Goal: Task Accomplishment & Management: Manage account settings

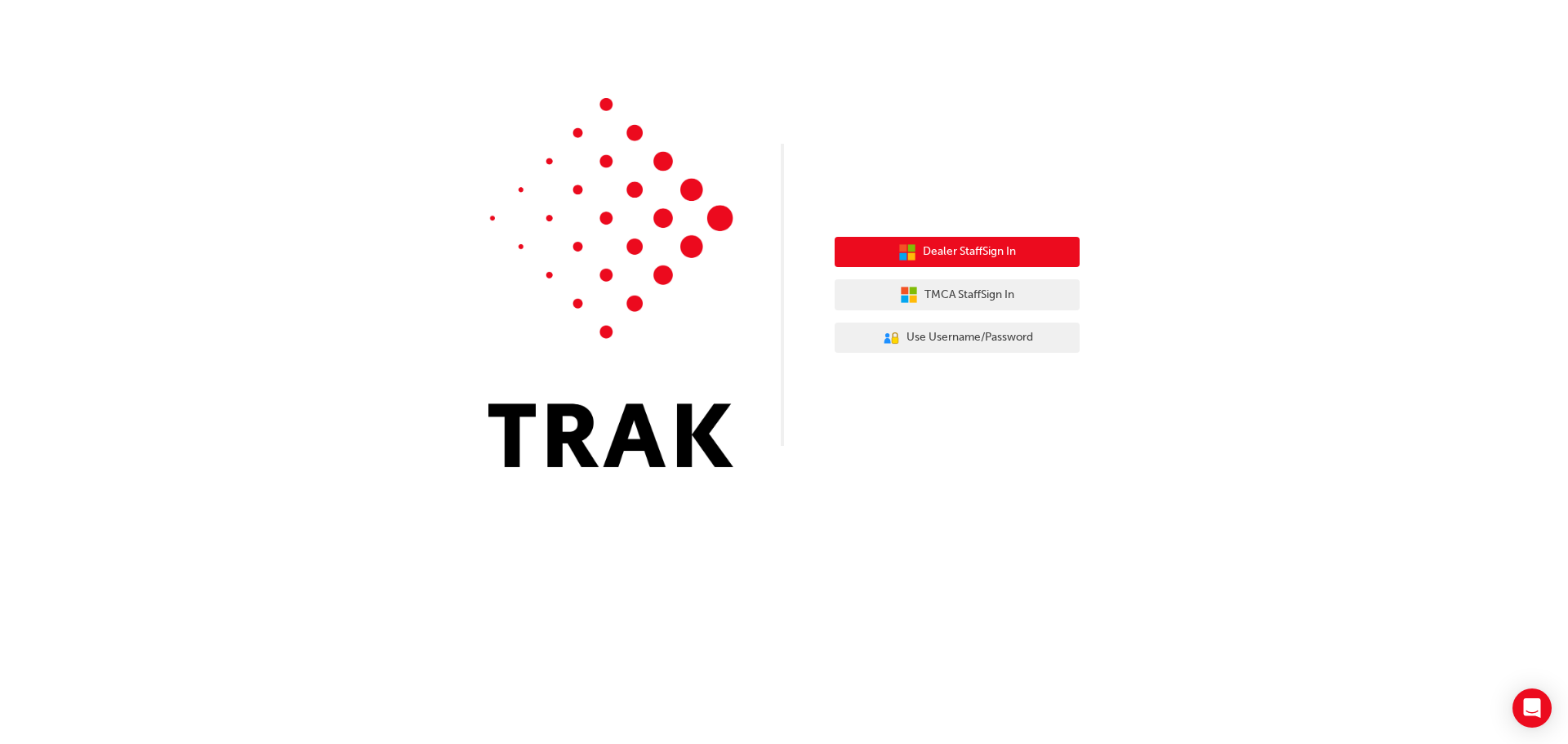
click at [966, 236] on div "Dealer Staff Sign In TMCA Staff Sign In User Authentication Icon - Blue Person,…" at bounding box center [957, 295] width 245 height 142
click at [949, 248] on span "Dealer Staff Sign In" at bounding box center [969, 252] width 93 height 19
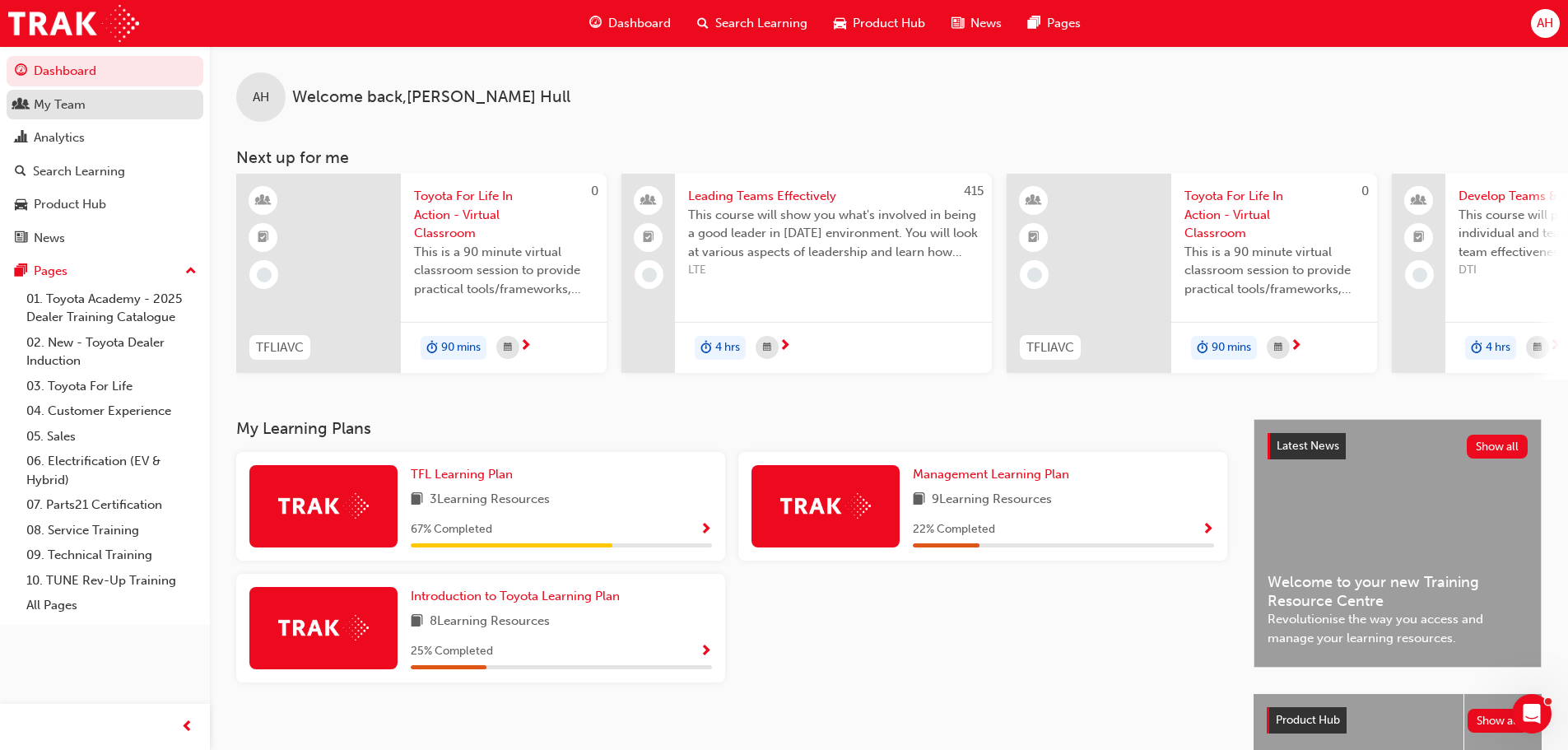
click at [66, 100] on div "My Team" at bounding box center [59, 105] width 52 height 19
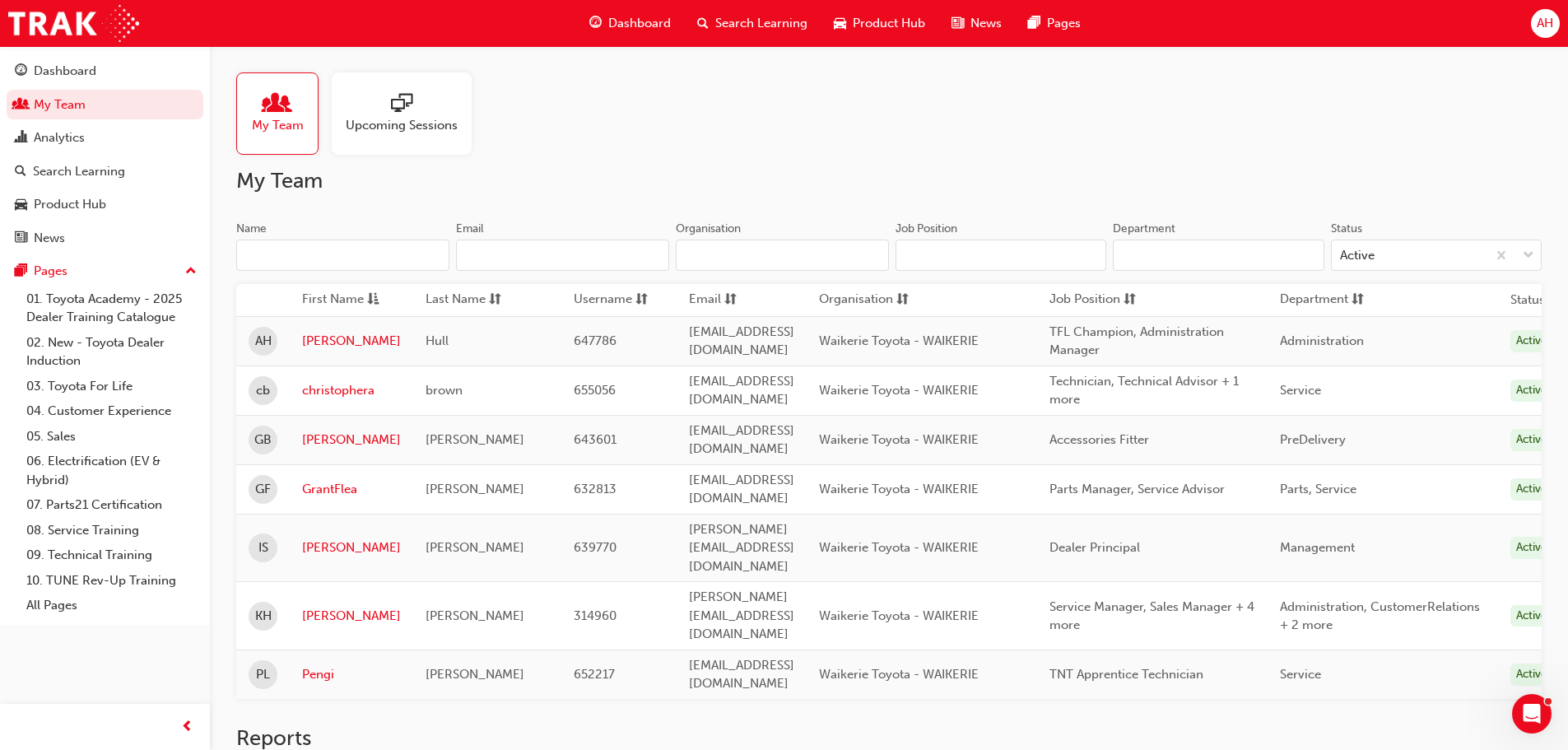
click at [399, 99] on span "sessionType_ONLINE_URL-icon" at bounding box center [401, 104] width 21 height 23
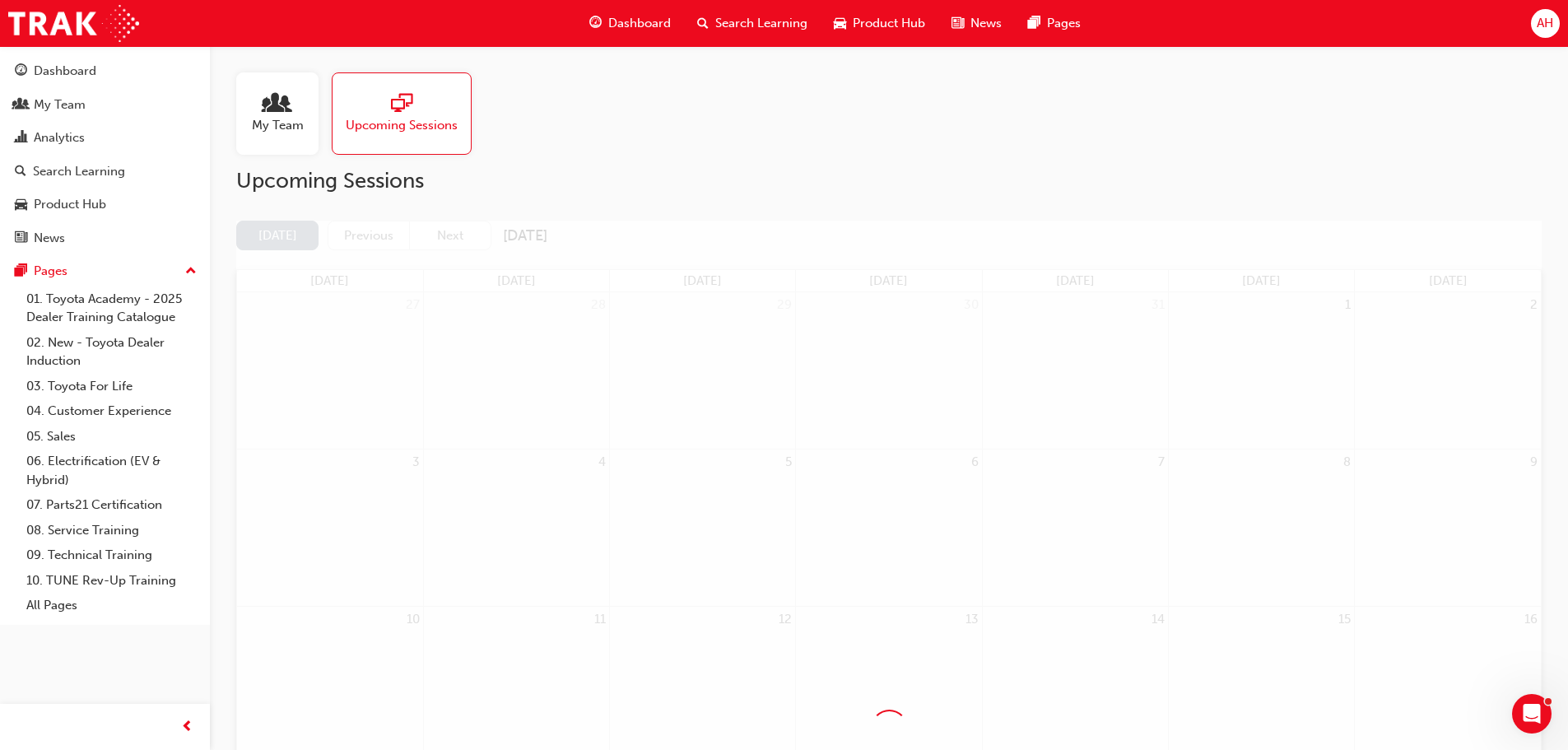
click at [293, 121] on span "My Team" at bounding box center [278, 125] width 52 height 19
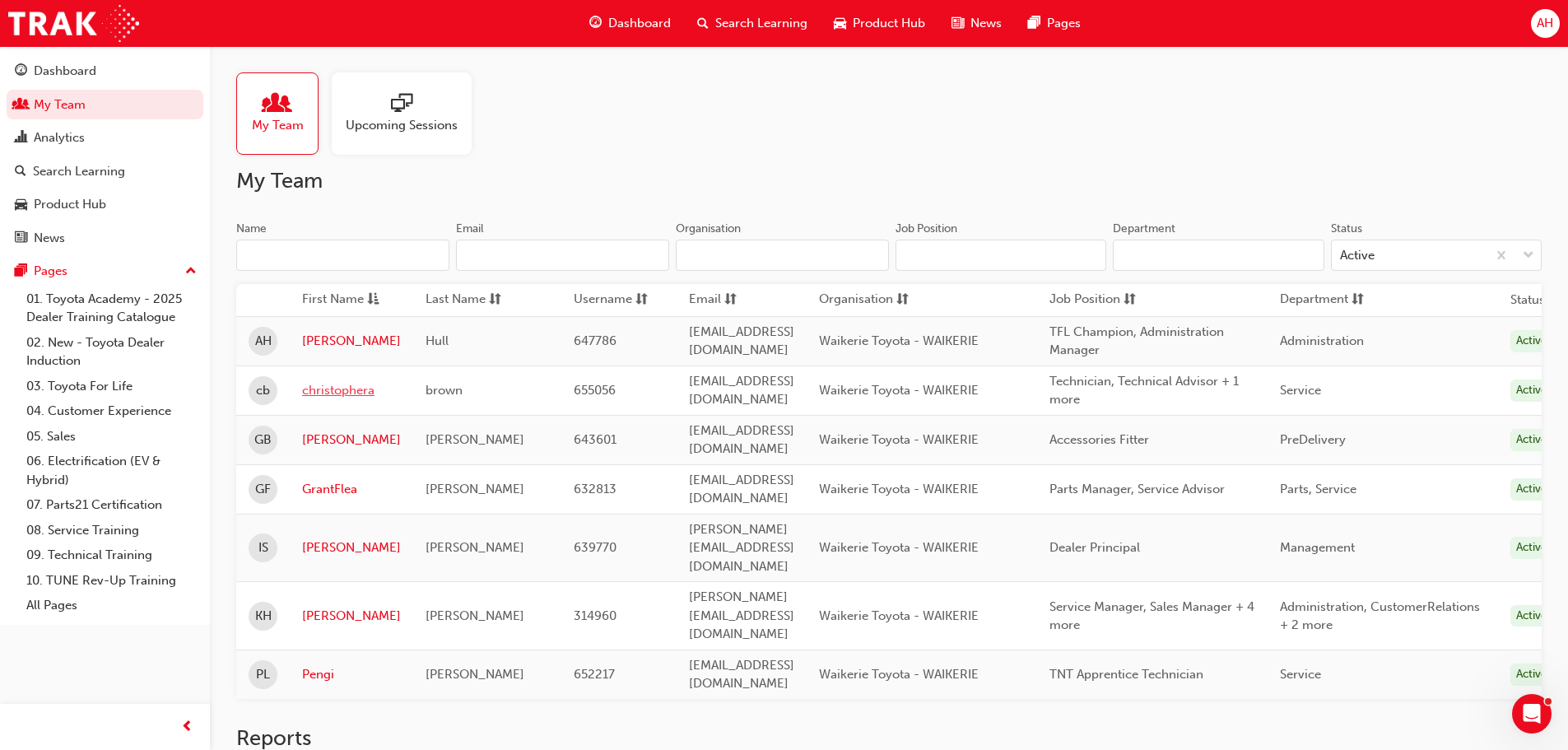
click at [315, 397] on link "christophera" at bounding box center [351, 391] width 99 height 19
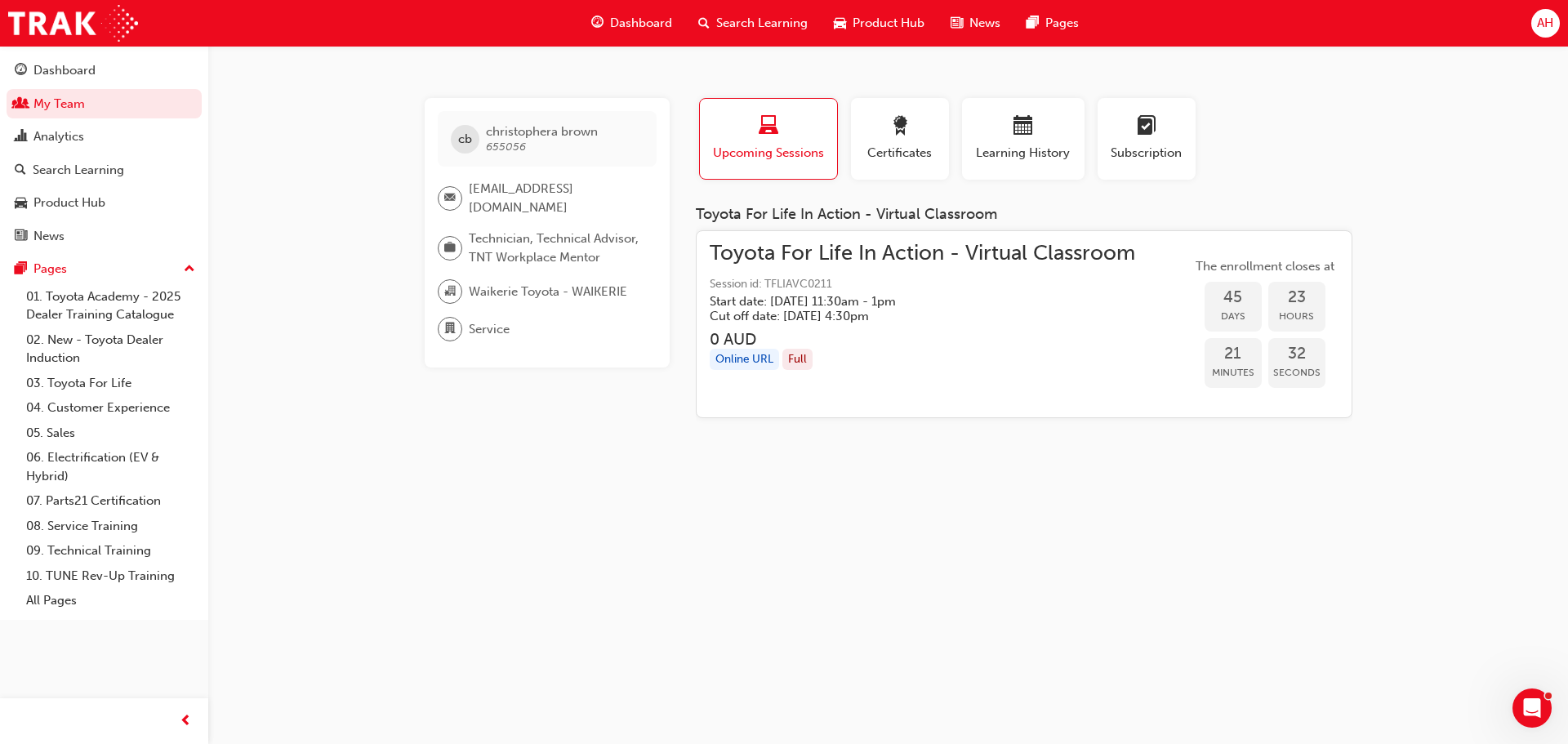
click at [792, 353] on div "Full" at bounding box center [797, 359] width 30 height 22
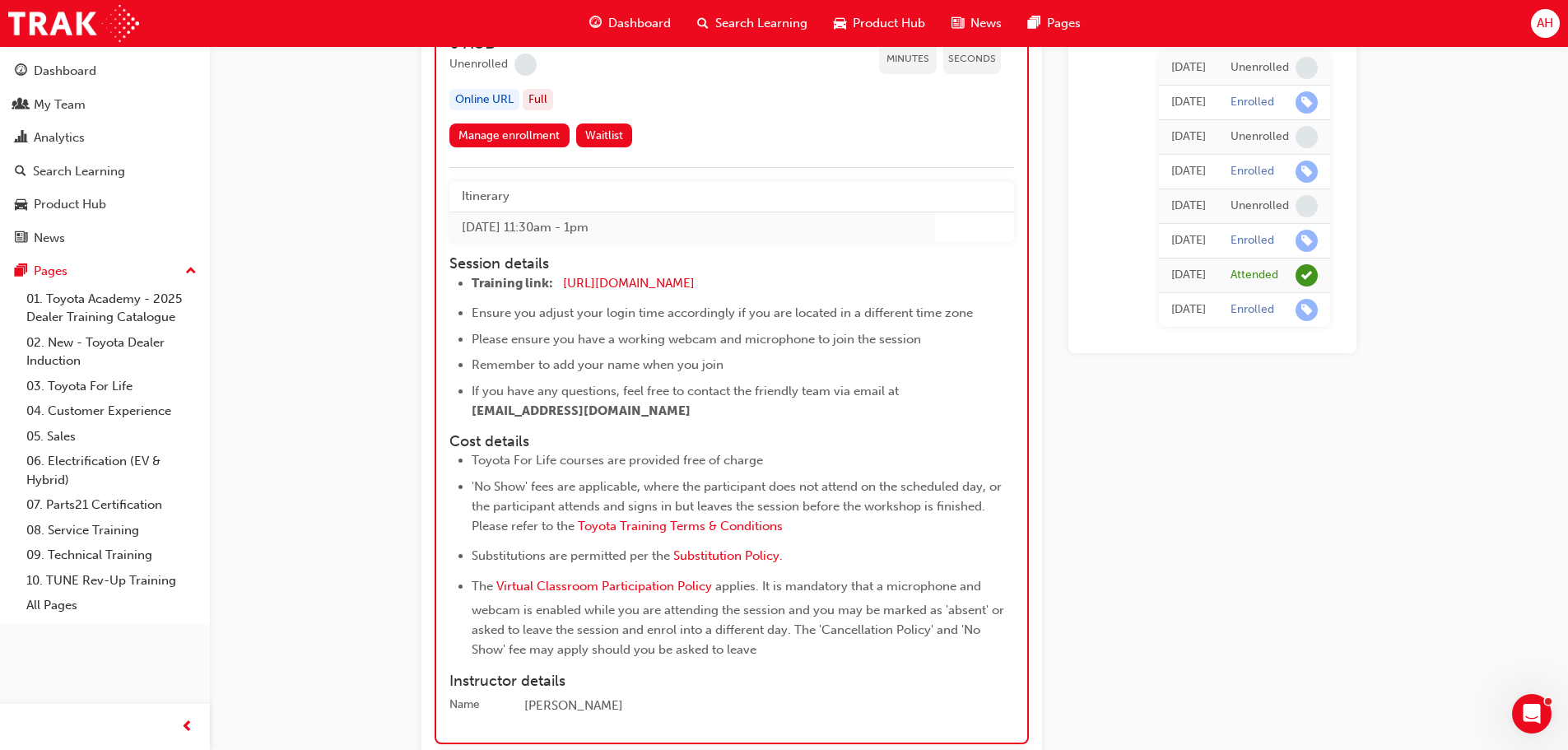
scroll to position [14651, 0]
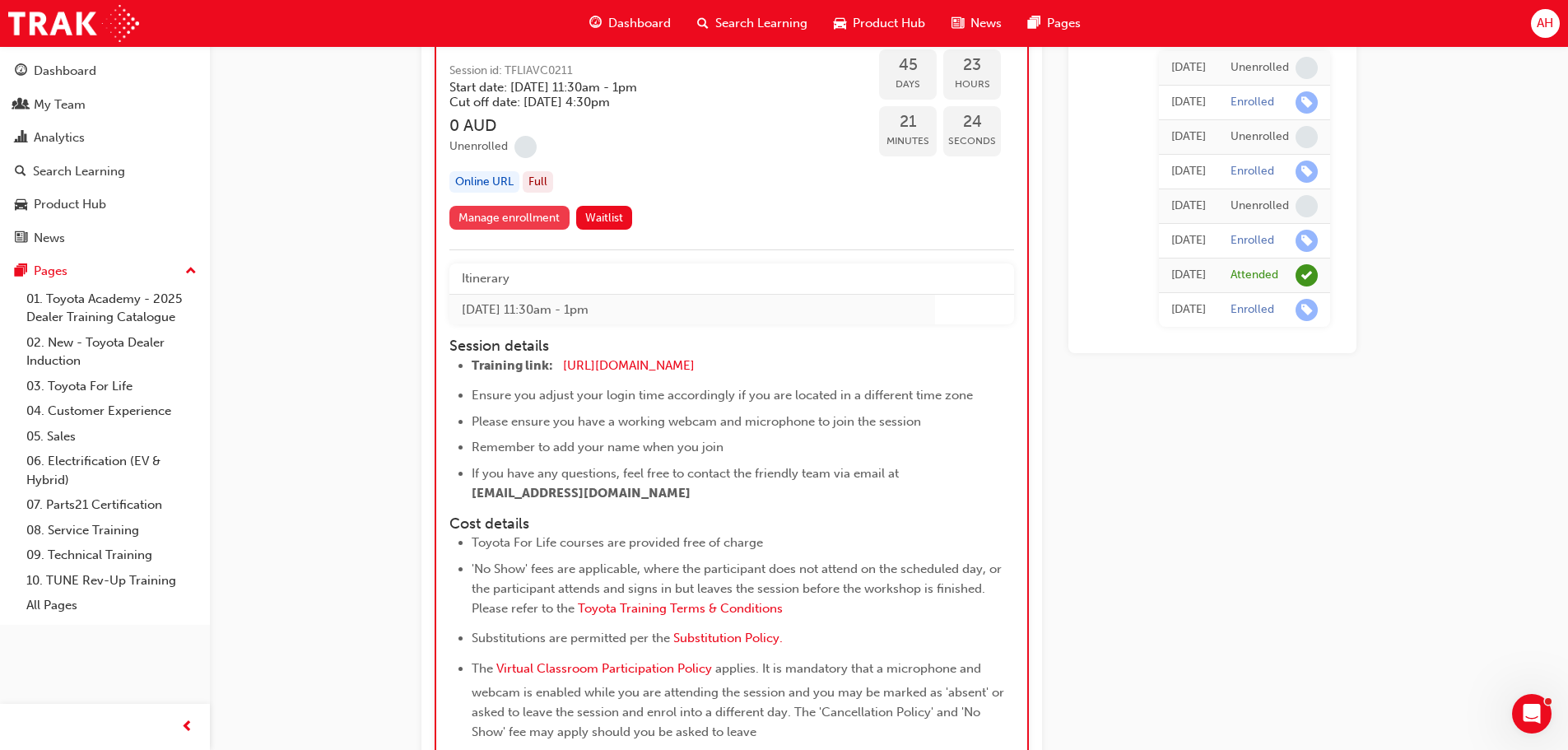
click at [535, 219] on link "Manage enrollment" at bounding box center [509, 217] width 120 height 24
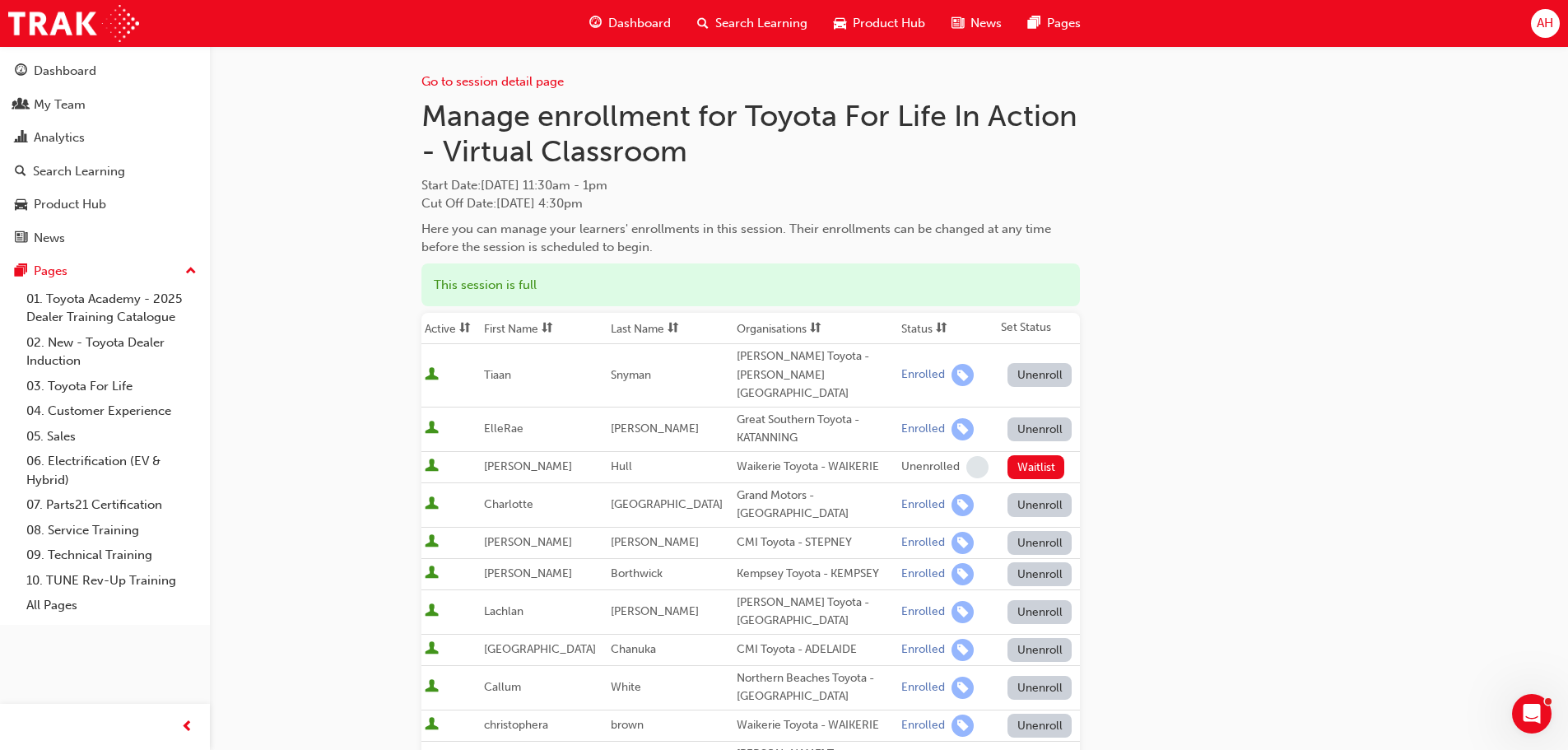
click at [1552, 18] on span "AH" at bounding box center [1544, 24] width 16 height 19
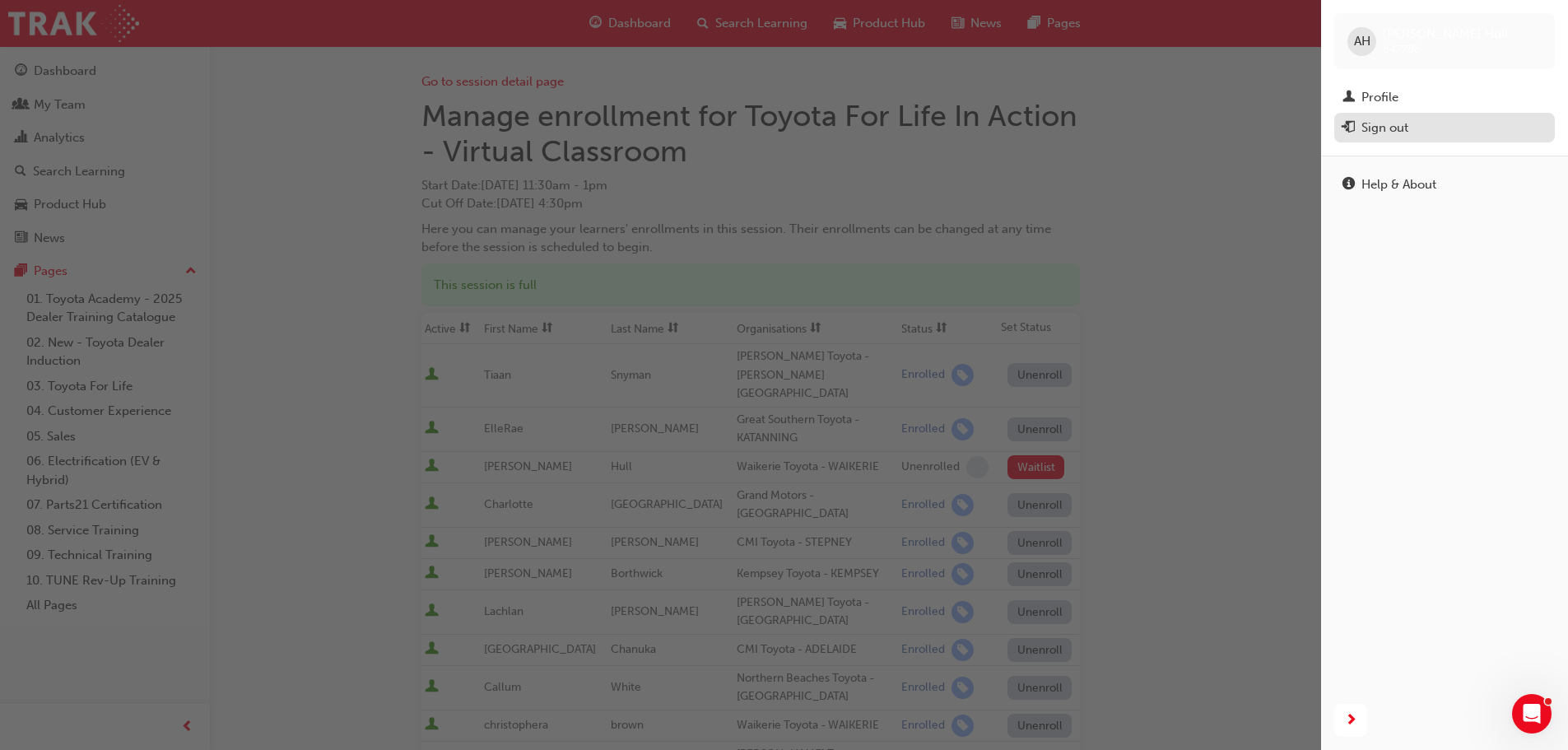
click at [1395, 125] on div "Sign out" at bounding box center [1384, 128] width 47 height 19
